Goal: Task Accomplishment & Management: Manage account settings

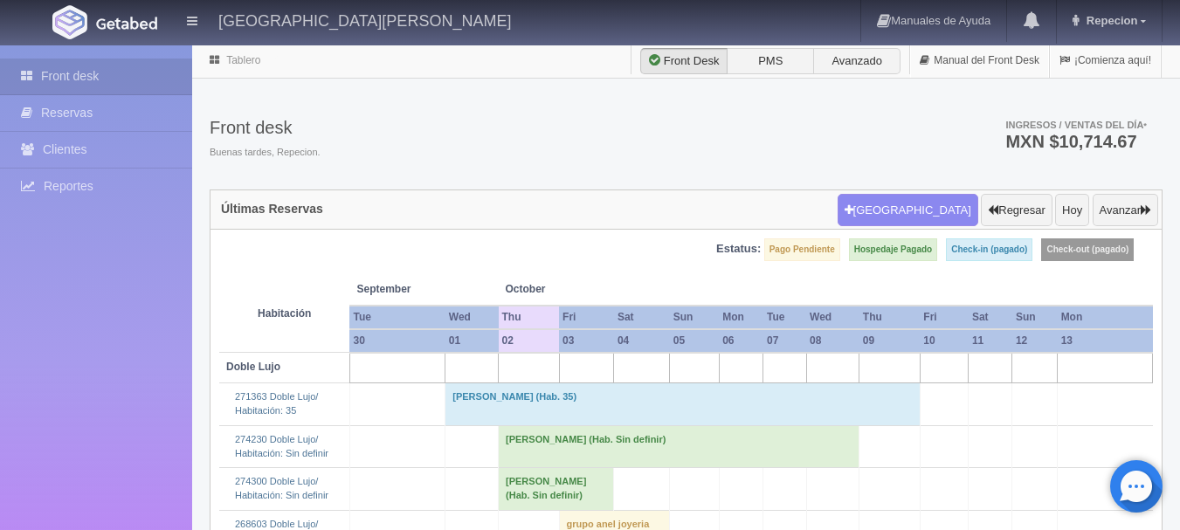
scroll to position [175, 0]
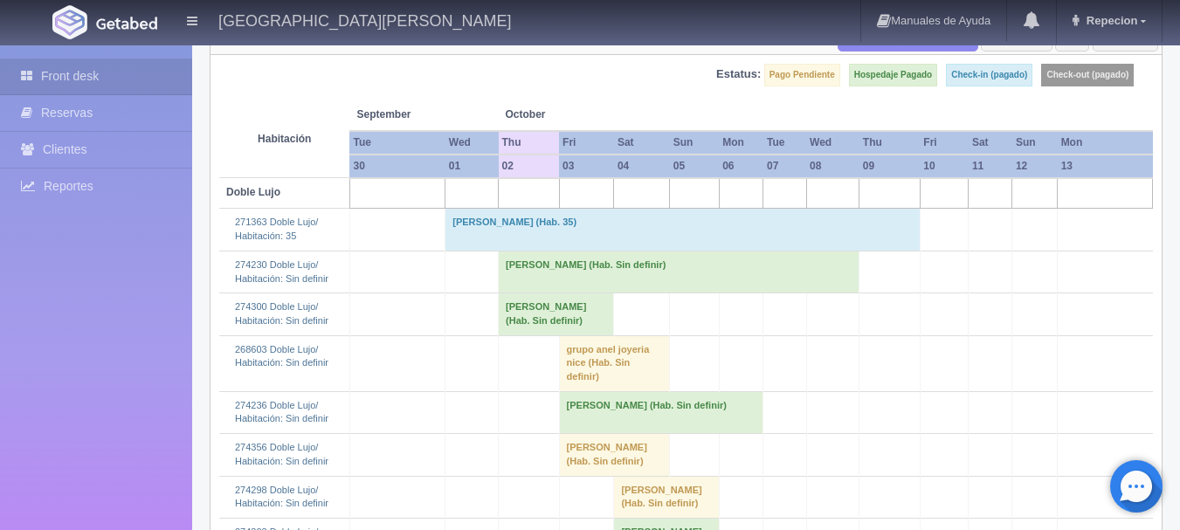
click at [509, 264] on td "Blanca Luz Moreno Nava (Hab. Sin definir)" at bounding box center [679, 272] width 361 height 42
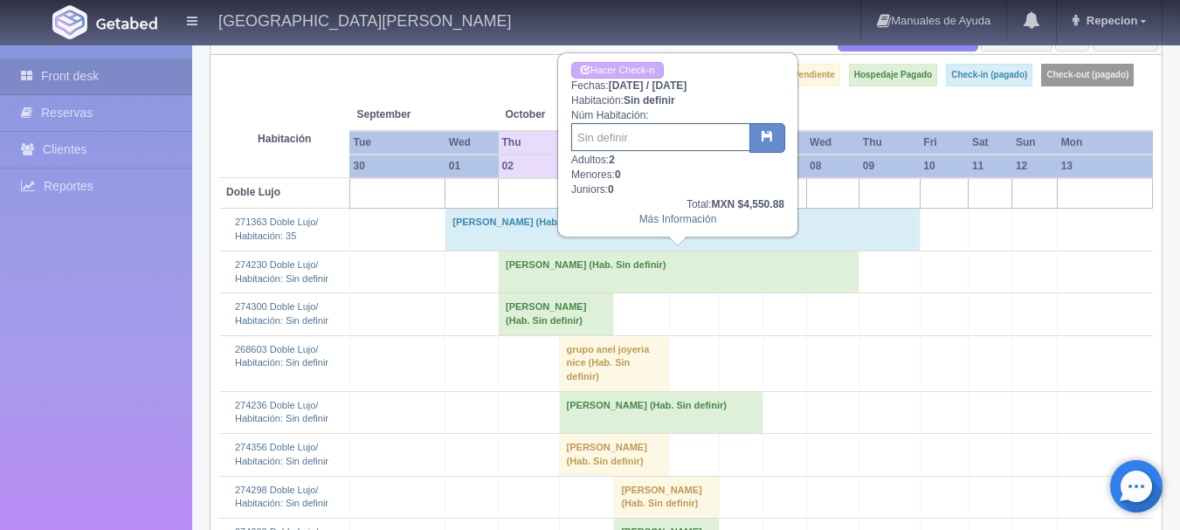
click at [661, 139] on input "text" at bounding box center [660, 137] width 179 height 28
type input "40"
click at [770, 128] on button "button" at bounding box center [768, 138] width 36 height 30
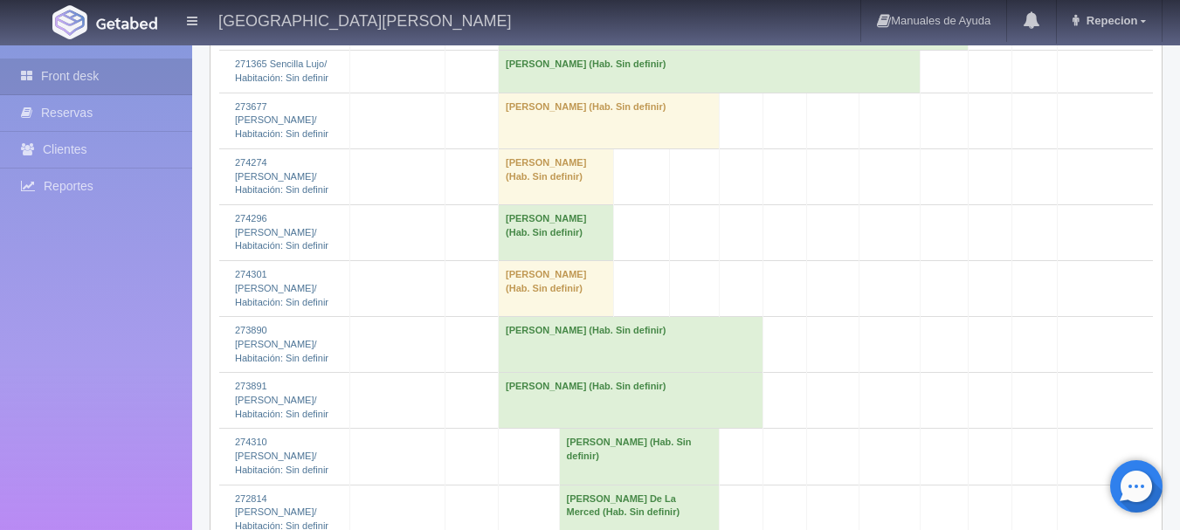
scroll to position [2097, 0]
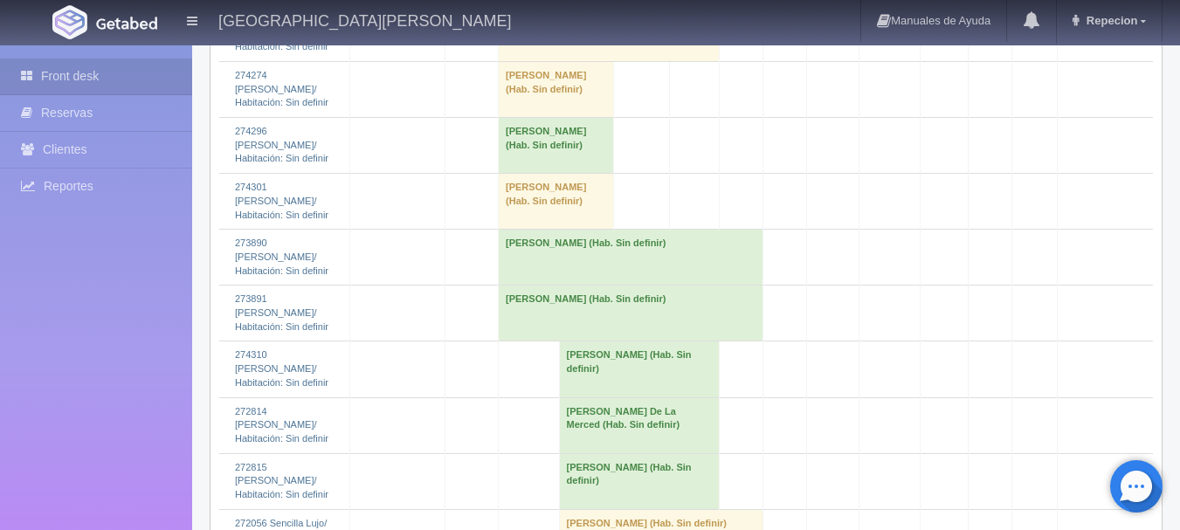
click at [542, 230] on td "[PERSON_NAME] (Hab. Sin definir)" at bounding box center [556, 202] width 115 height 56
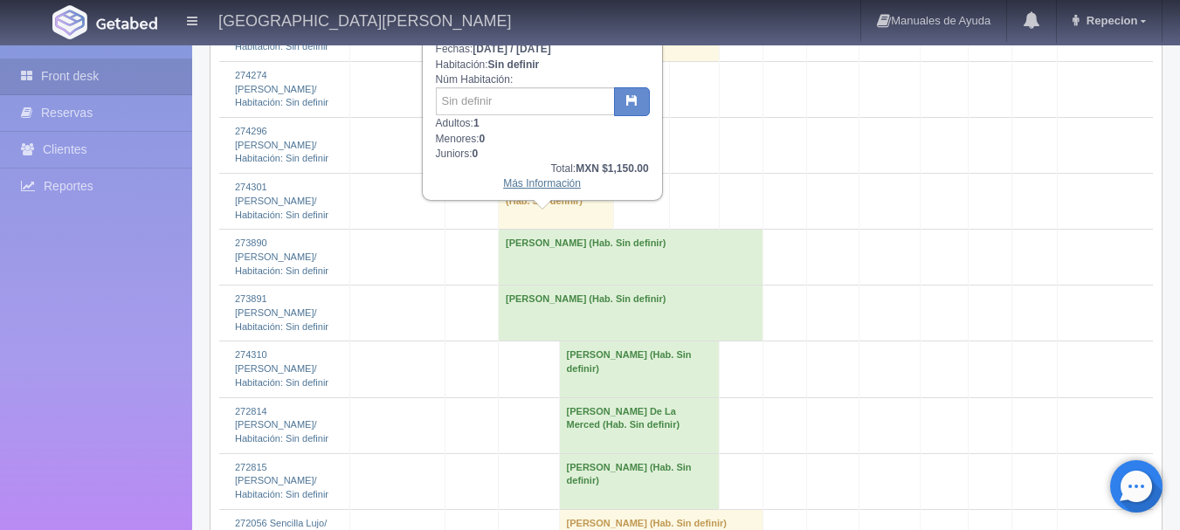
click at [544, 184] on link "Más Información" at bounding box center [542, 183] width 78 height 12
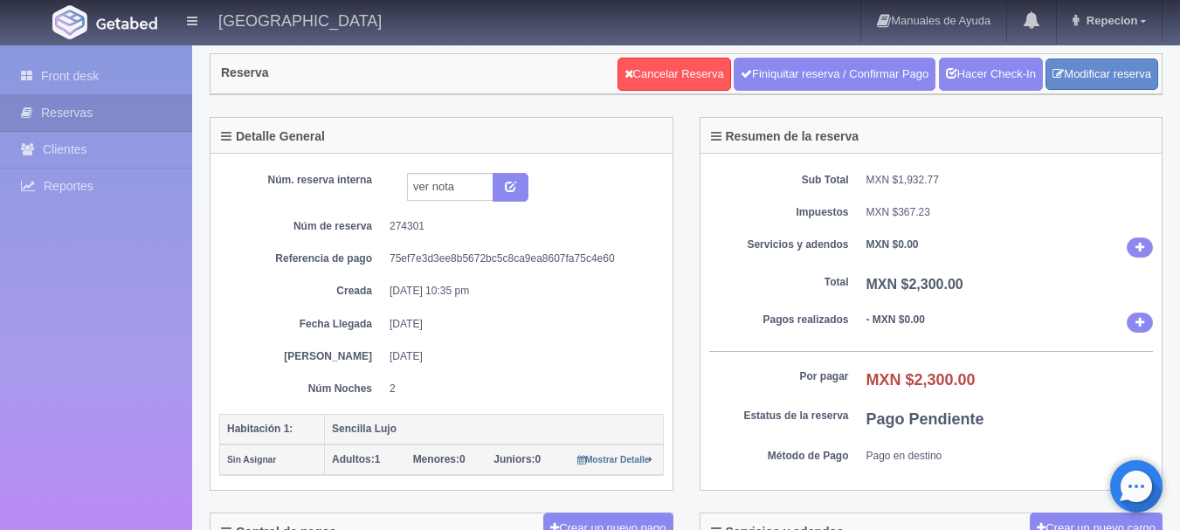
scroll to position [24, 0]
